Goal: Find specific page/section: Find specific page/section

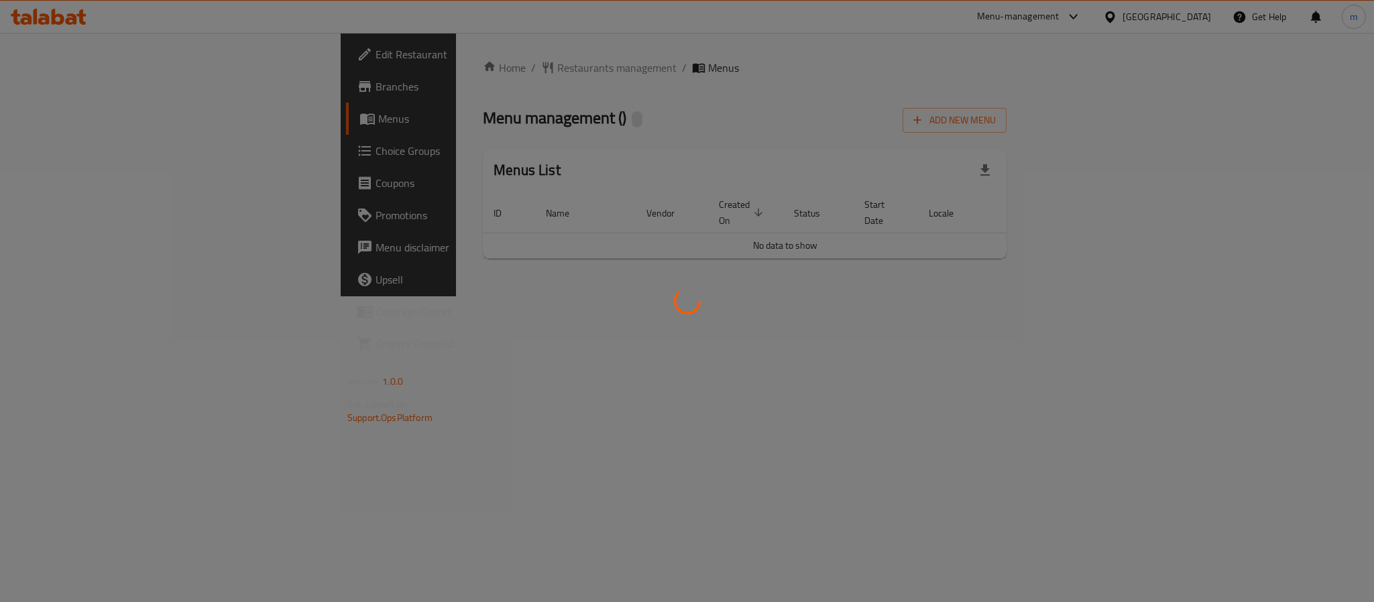
click at [390, 67] on div at bounding box center [687, 301] width 1374 height 602
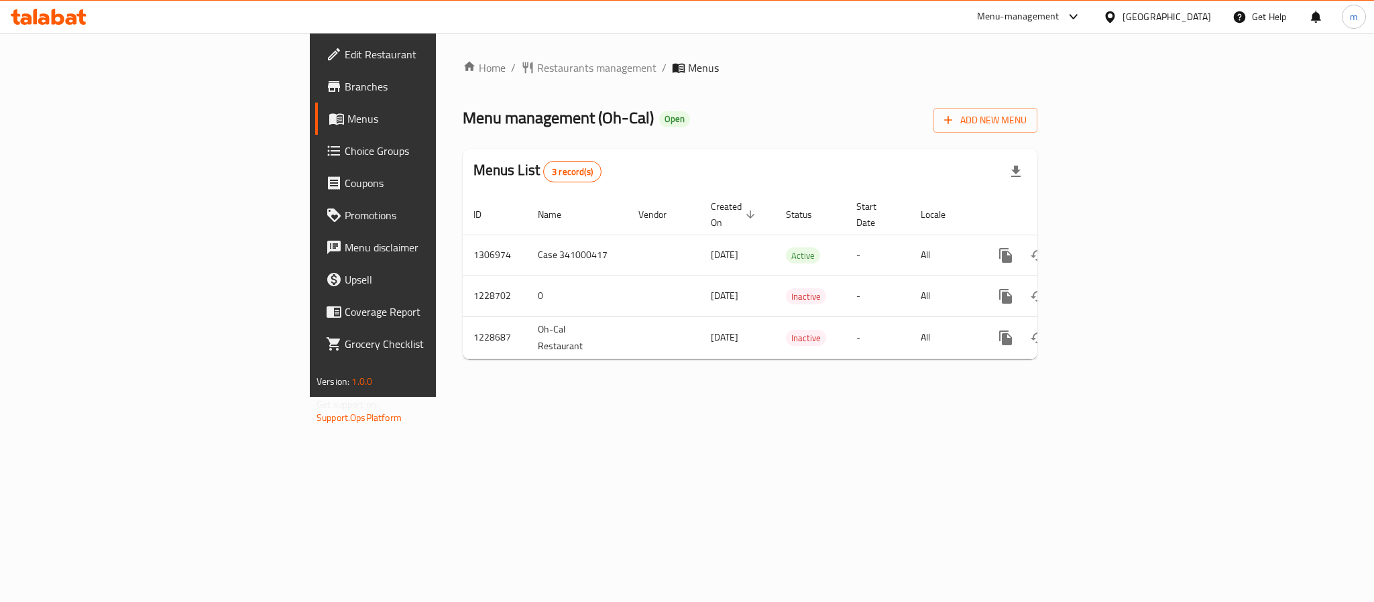
click at [537, 67] on span "Restaurants management" at bounding box center [596, 68] width 119 height 16
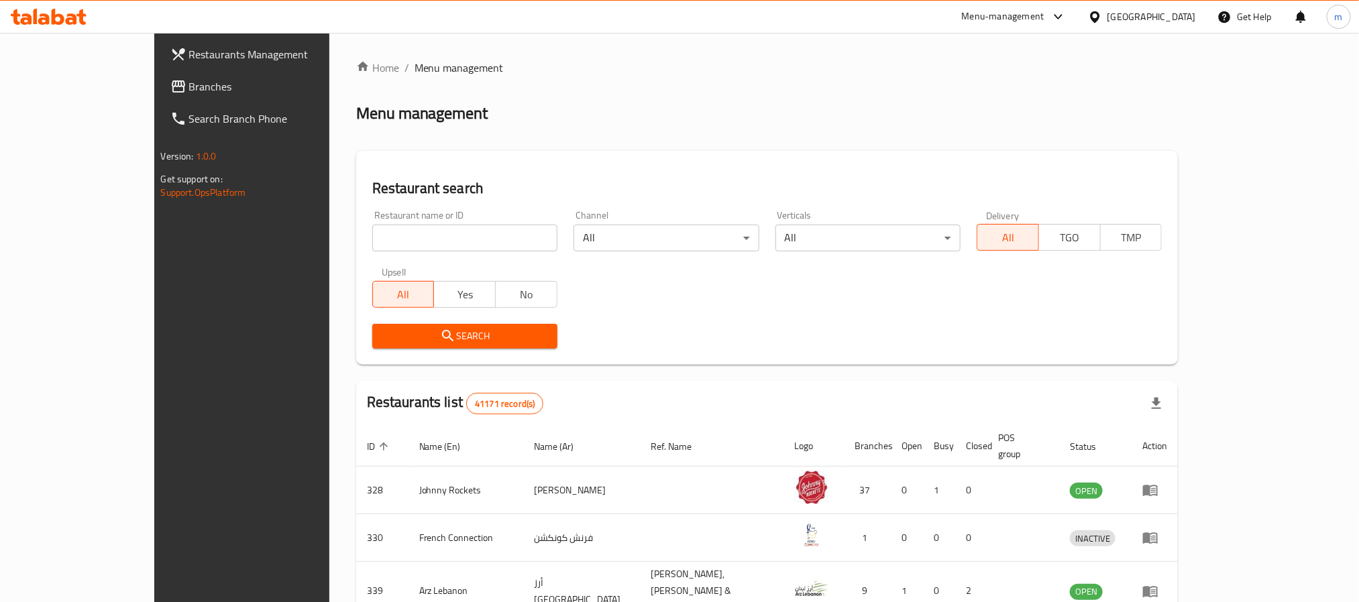
click at [364, 251] on div "Restaurant name or ID Restaurant name or ID" at bounding box center [464, 231] width 201 height 57
click at [372, 246] on input "search" at bounding box center [464, 238] width 185 height 27
paste input "676517"
type input "676517"
click at [383, 335] on span "Search" at bounding box center [465, 336] width 164 height 17
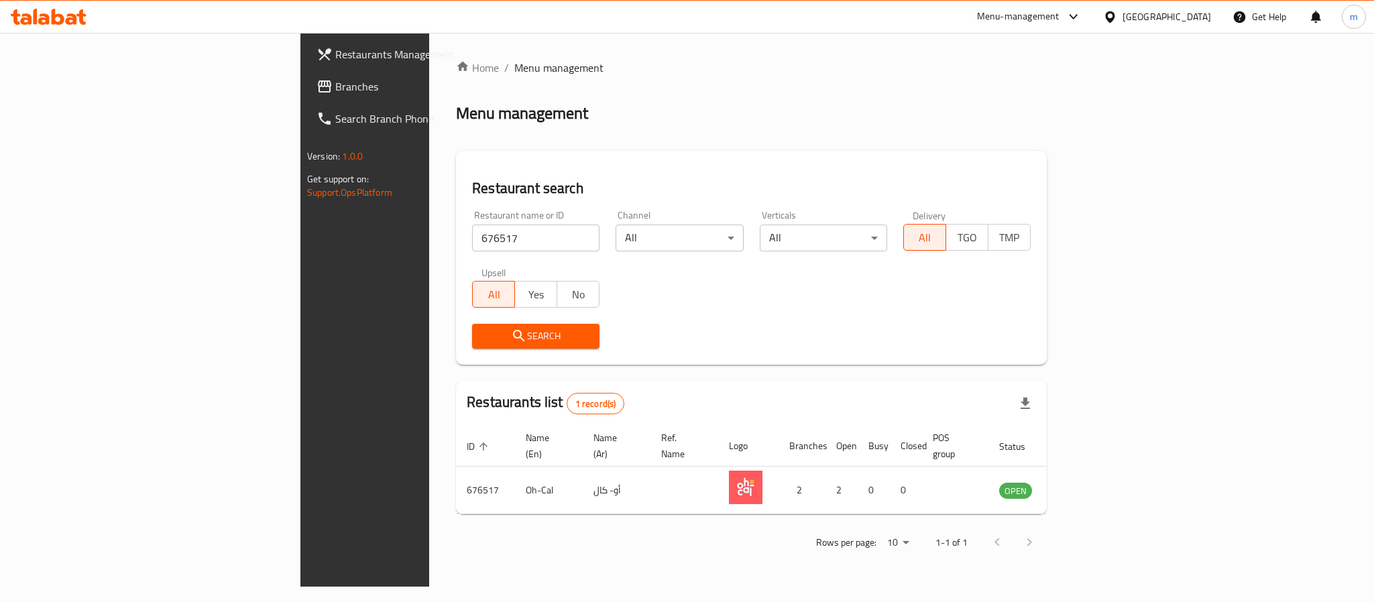
click at [306, 95] on link "Branches" at bounding box center [418, 86] width 224 height 32
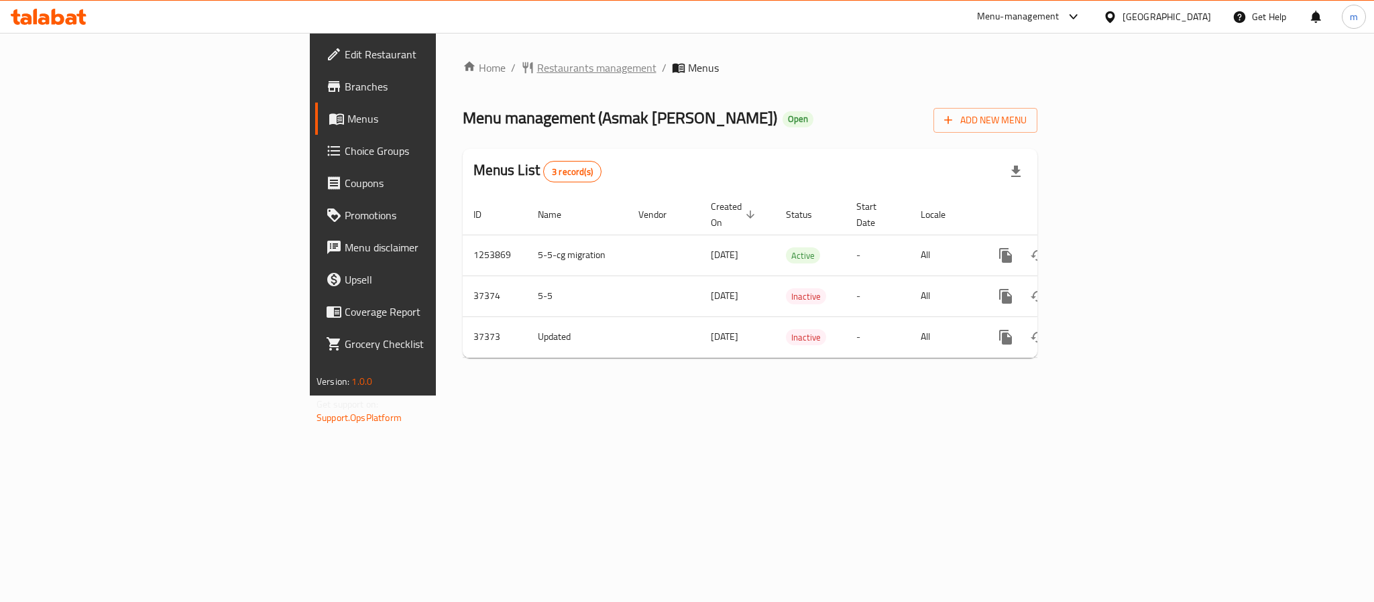
click at [537, 66] on span "Restaurants management" at bounding box center [596, 68] width 119 height 16
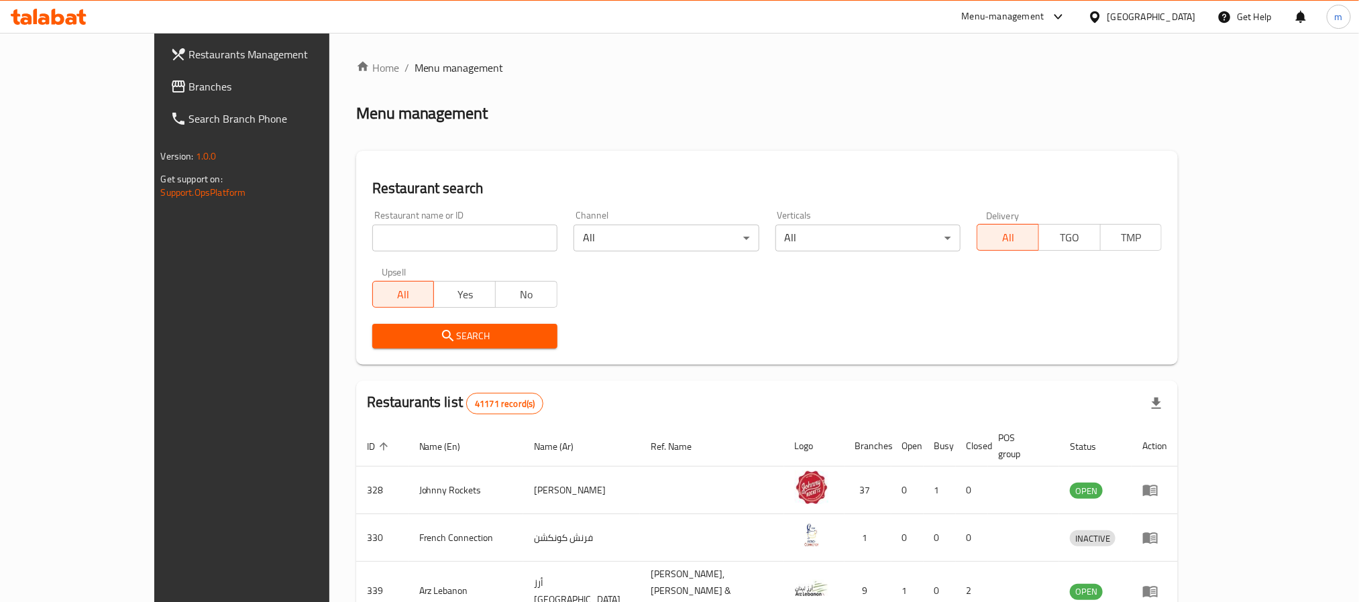
click at [372, 244] on input "search" at bounding box center [464, 238] width 185 height 27
paste input "18019"
type input "18019"
click at [383, 335] on span "Search" at bounding box center [465, 336] width 164 height 17
